Goal: Find specific page/section: Find specific page/section

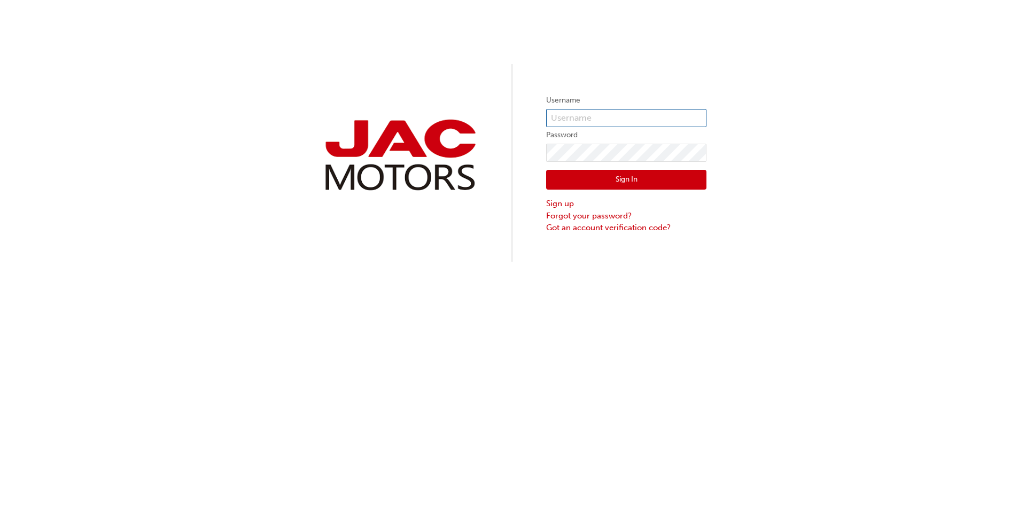
type input "MW740"
click at [676, 172] on button "Sign In" at bounding box center [626, 180] width 160 height 20
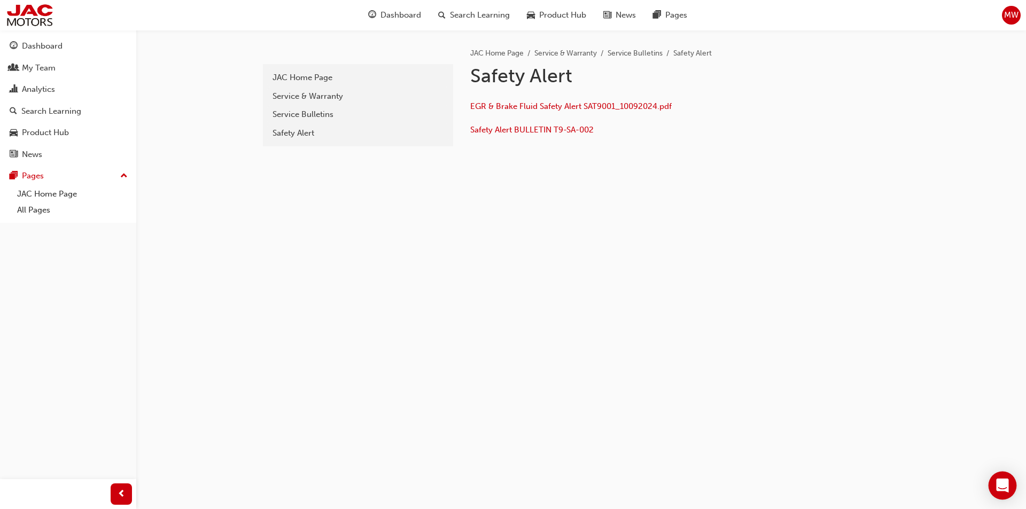
click at [992, 485] on div "Open Intercom Messenger" at bounding box center [1003, 486] width 28 height 28
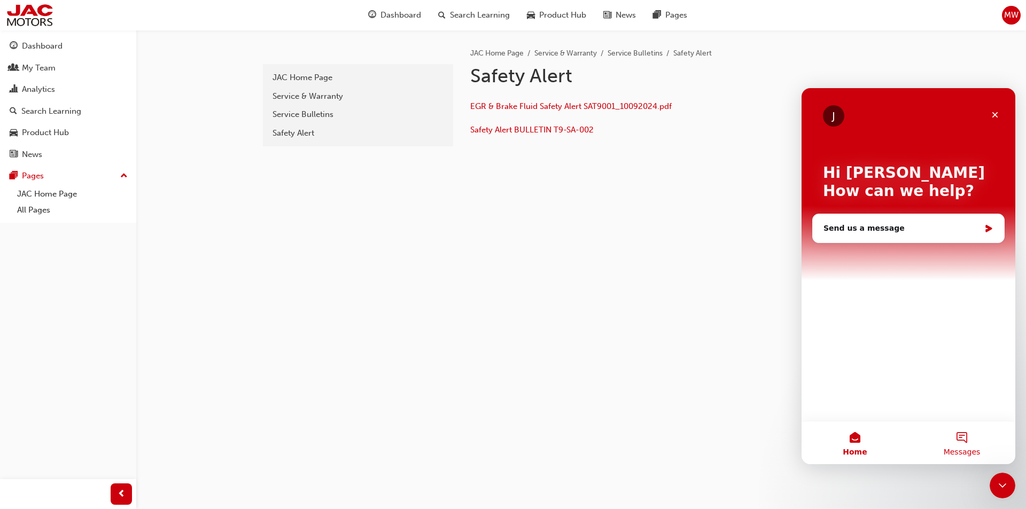
click at [967, 432] on button "Messages" at bounding box center [962, 443] width 107 height 43
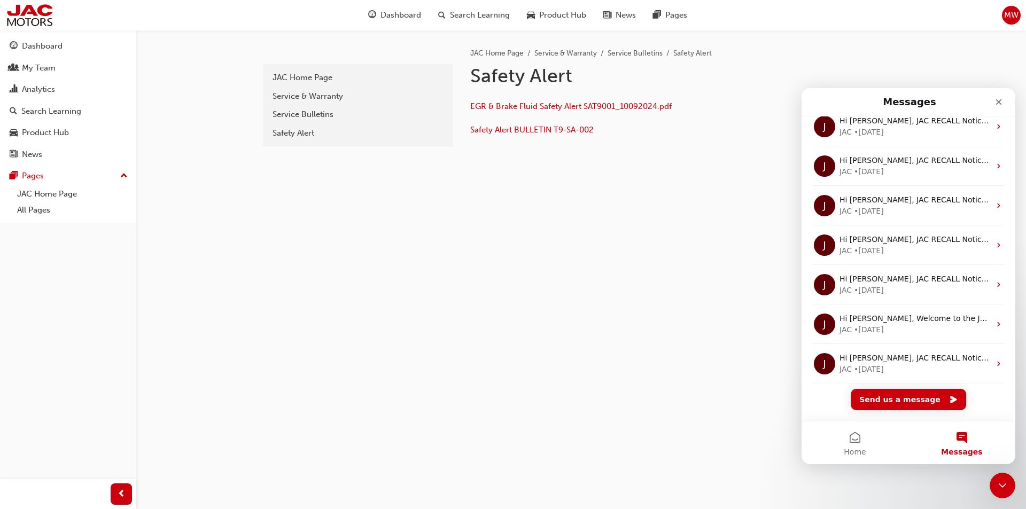
scroll to position [134, 0]
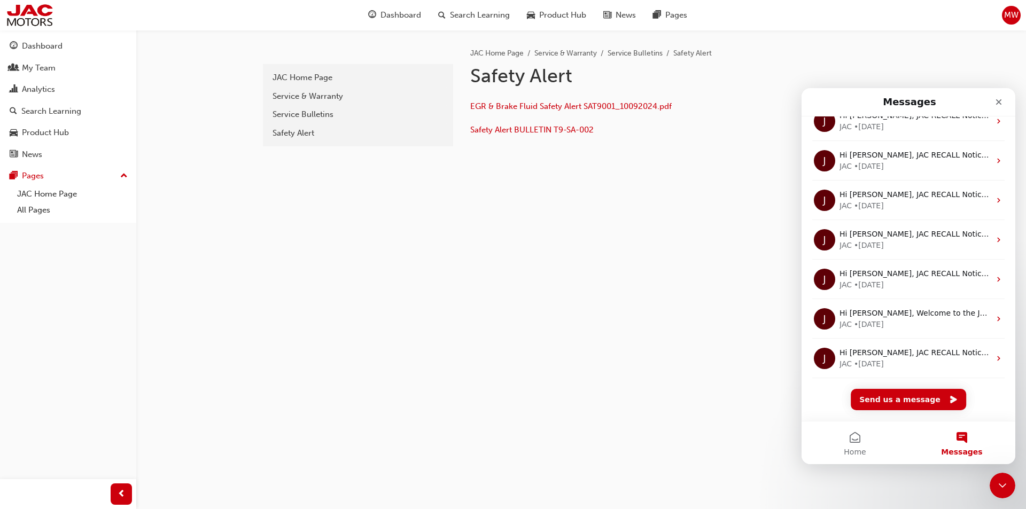
click at [880, 56] on ul "JAC Home Page Service & Warranty Service Bulletins Safety Alert" at bounding box center [677, 53] width 415 height 13
click at [860, 60] on div "JAC Home Page Service & Warranty Service Bulletins Safety Alert Safety Alert EG…" at bounding box center [677, 88] width 449 height 117
click at [998, 102] on icon "Close" at bounding box center [999, 102] width 6 height 6
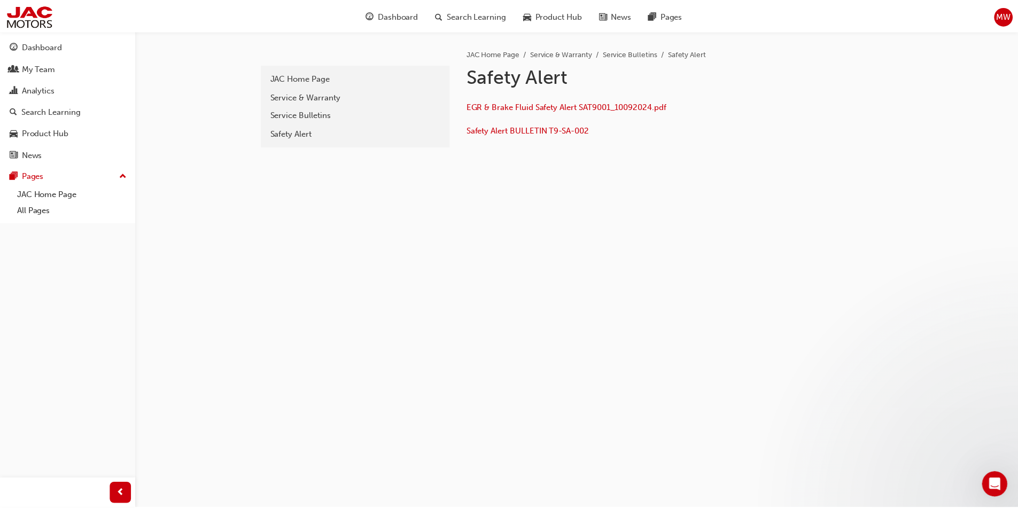
scroll to position [0, 0]
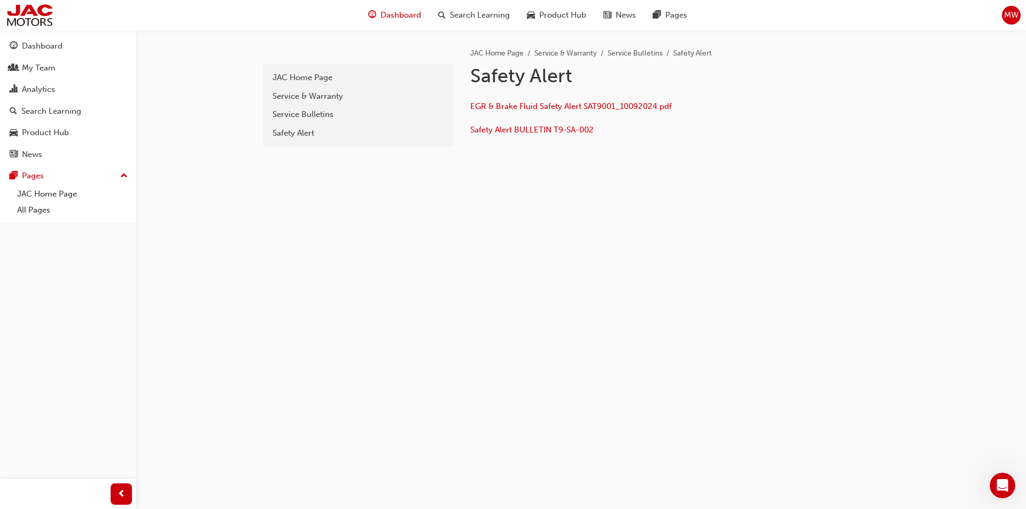
click at [394, 12] on span "Dashboard" at bounding box center [401, 15] width 41 height 12
